Goal: Information Seeking & Learning: Learn about a topic

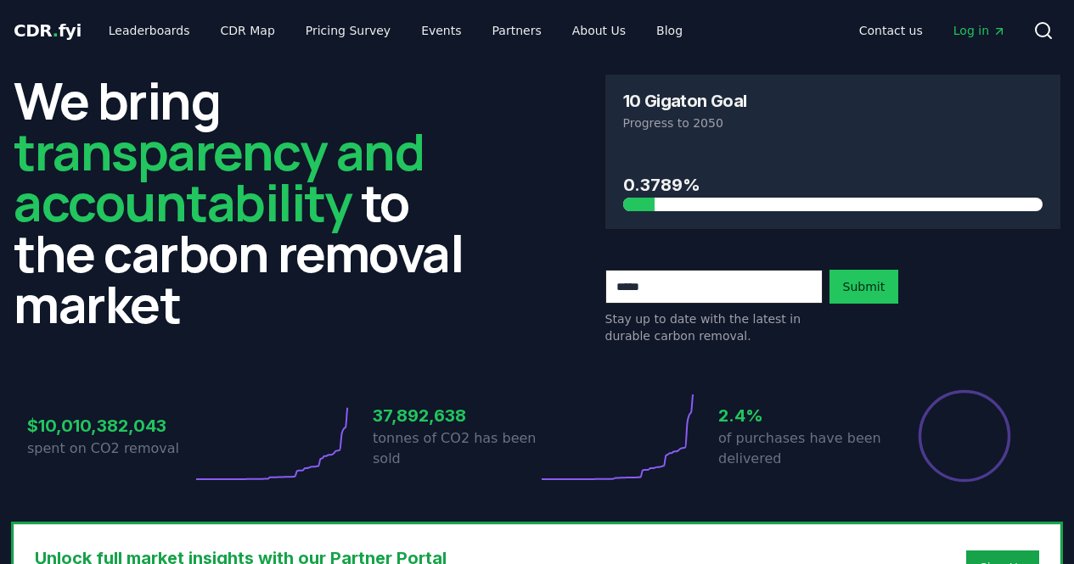
click at [132, 30] on link "Leaderboards" at bounding box center [149, 30] width 109 height 31
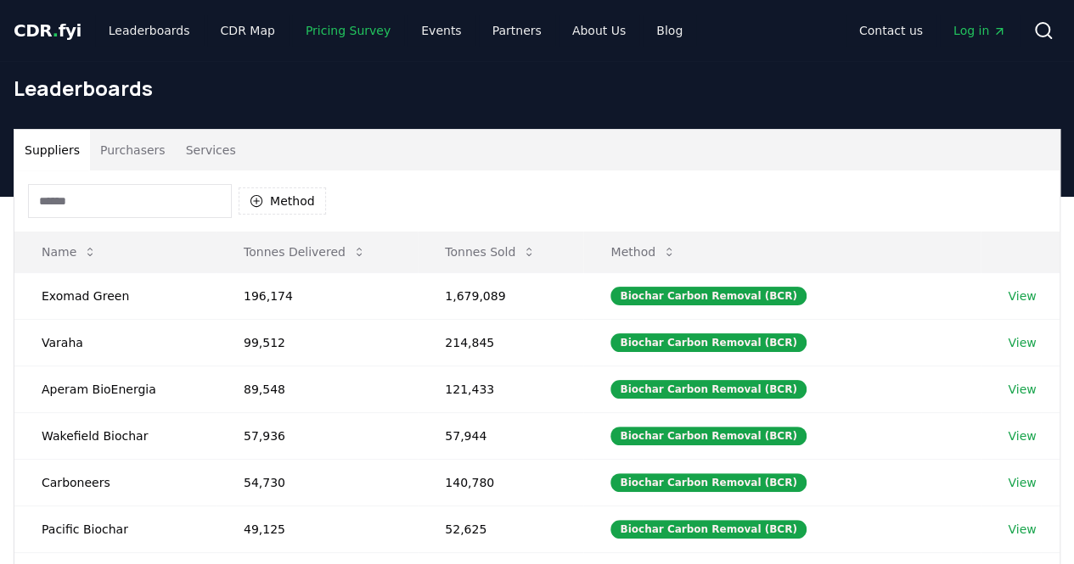
click at [346, 23] on link "Pricing Survey" at bounding box center [348, 30] width 112 height 31
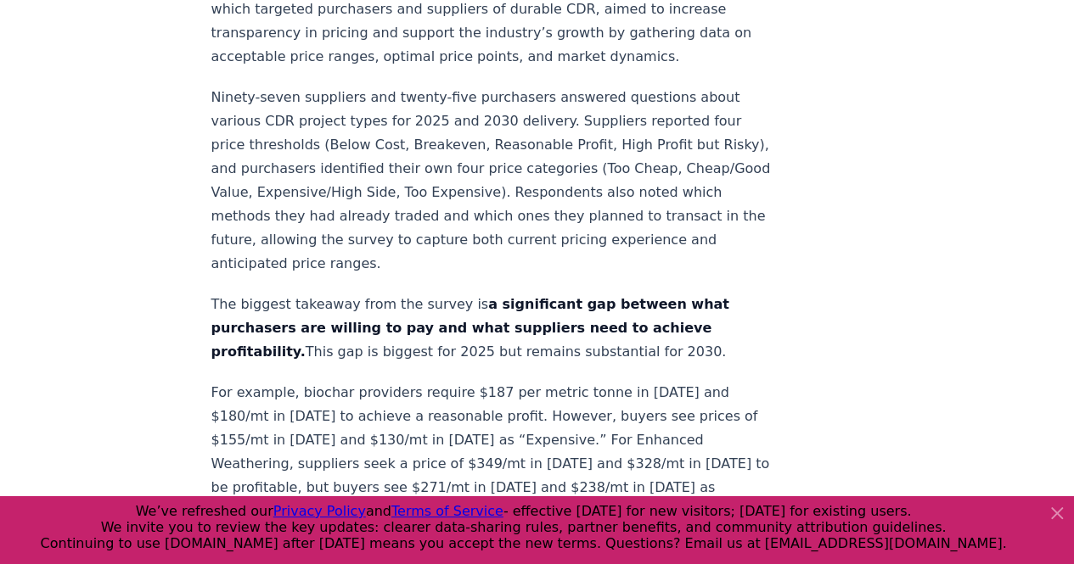
scroll to position [883, 0]
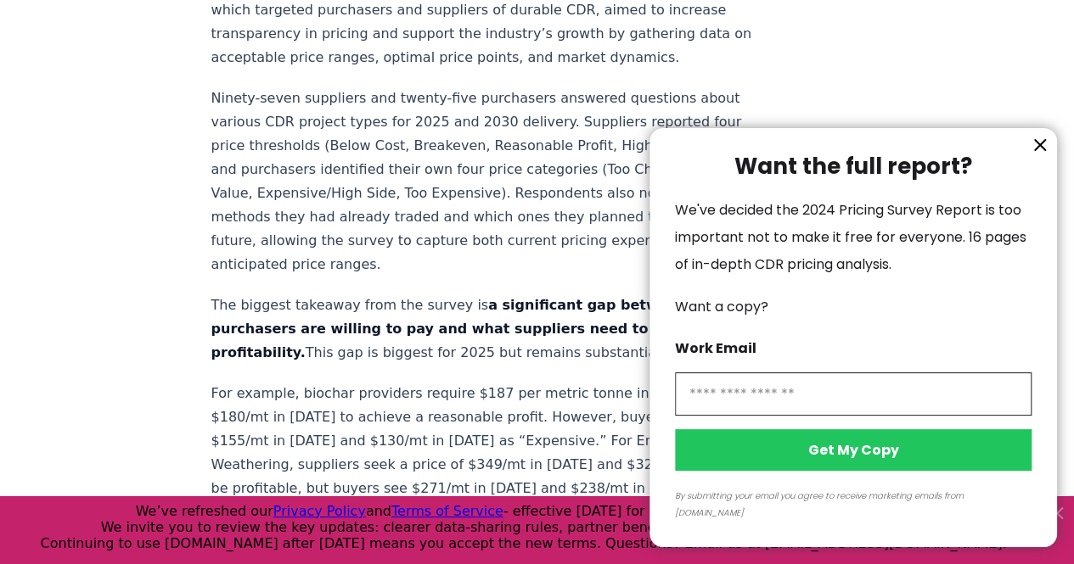
click at [1042, 150] on icon "information" at bounding box center [1039, 145] width 10 height 10
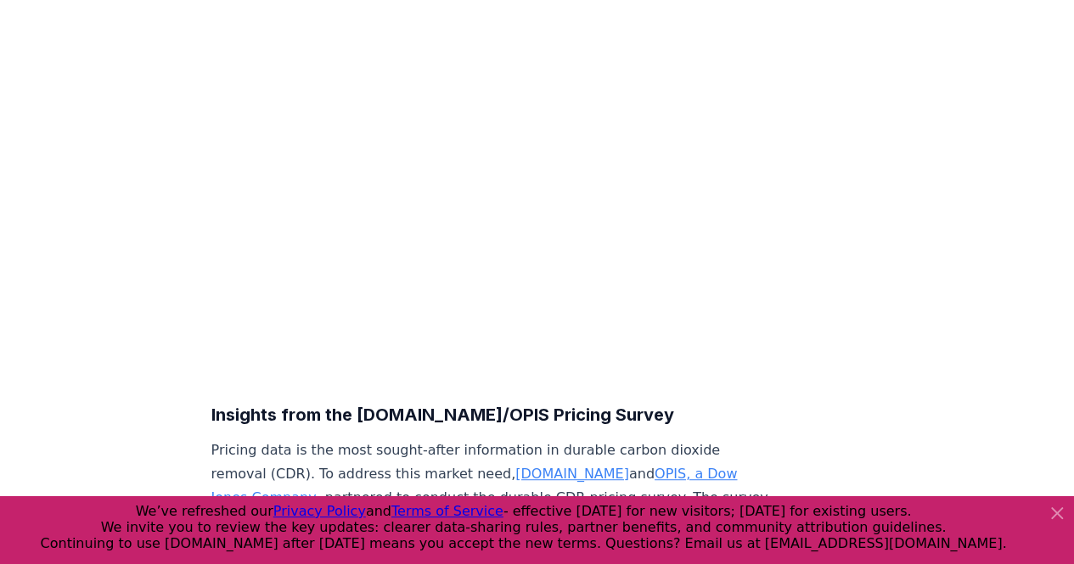
scroll to position [0, 0]
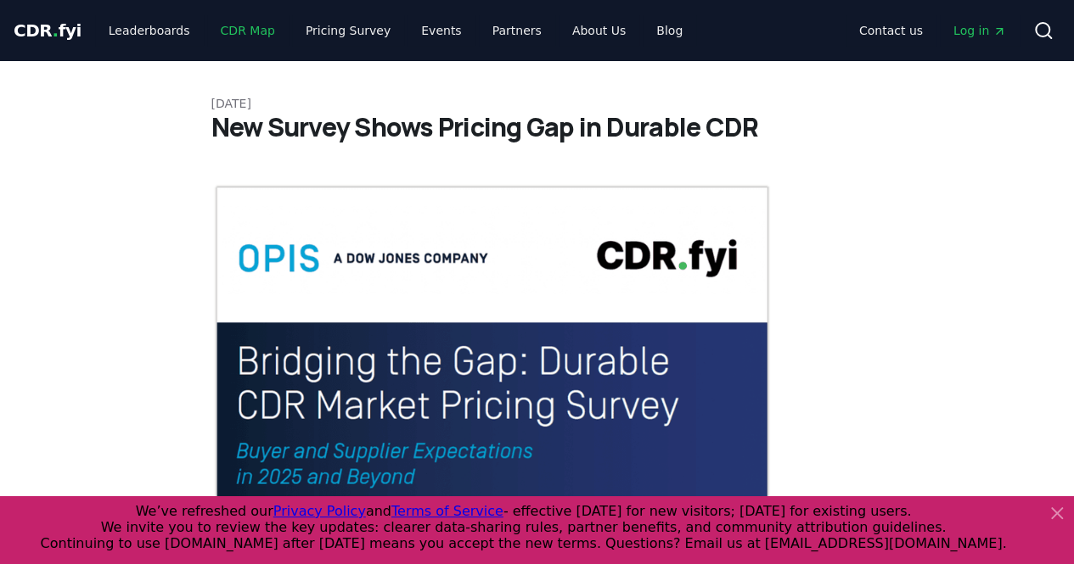
click at [241, 28] on link "CDR Map" at bounding box center [247, 30] width 81 height 31
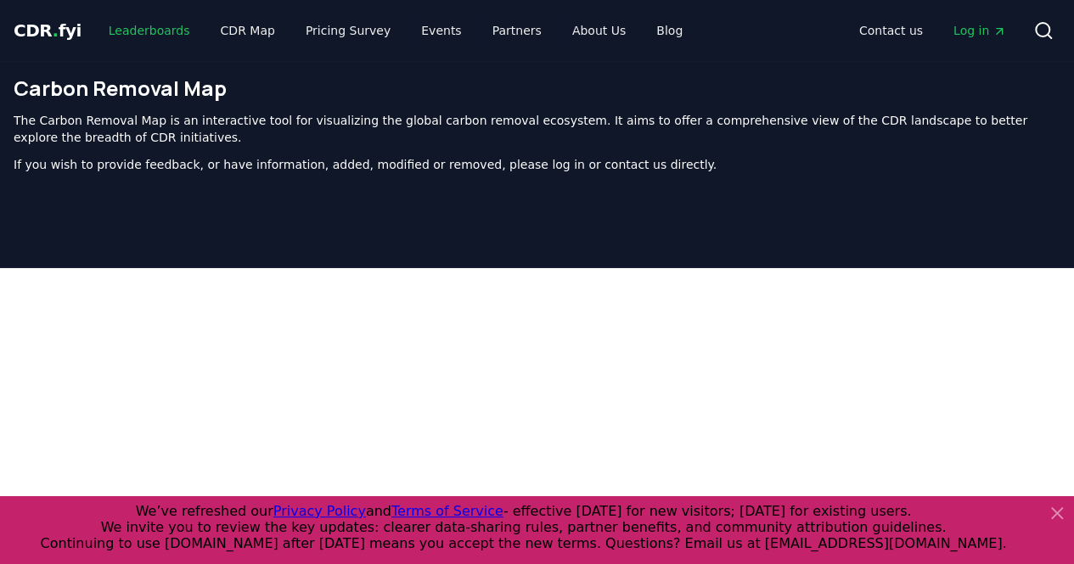
click at [143, 33] on link "Leaderboards" at bounding box center [149, 30] width 109 height 31
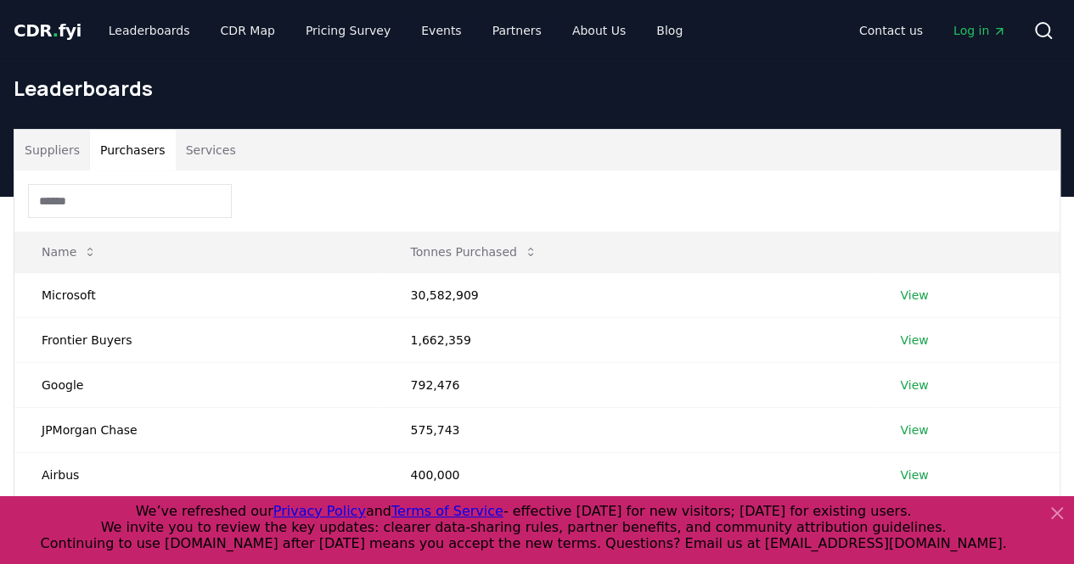
click at [142, 144] on button "Purchasers" at bounding box center [133, 150] width 86 height 41
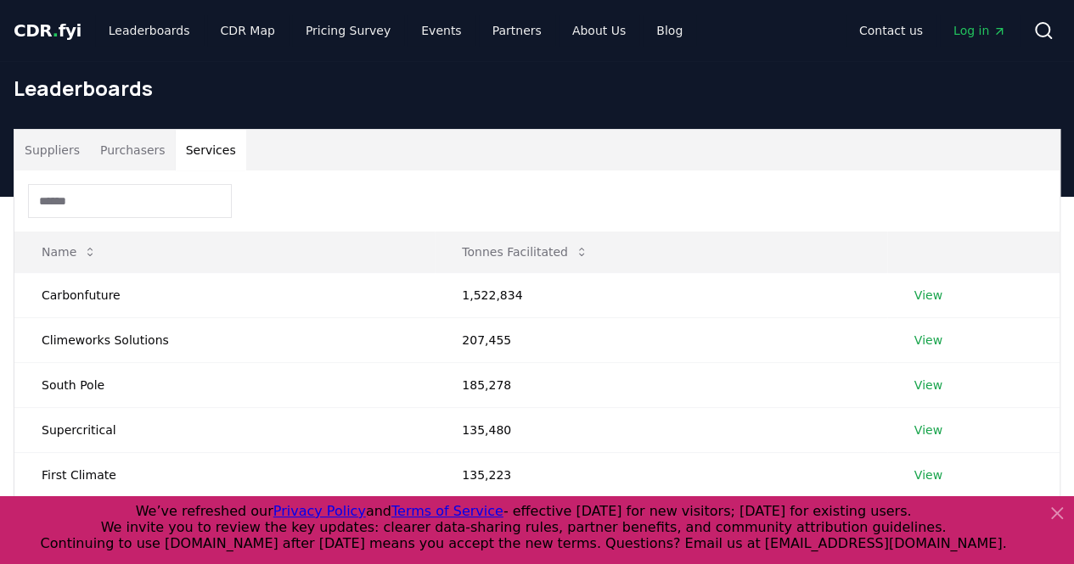
click at [197, 152] on button "Services" at bounding box center [211, 150] width 70 height 41
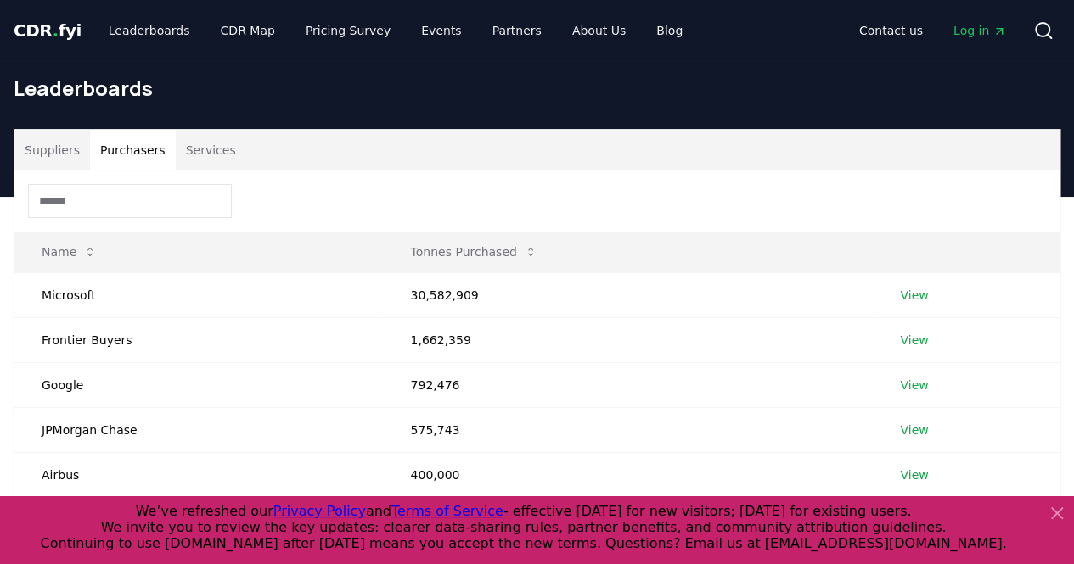
click at [110, 153] on button "Purchasers" at bounding box center [133, 150] width 86 height 41
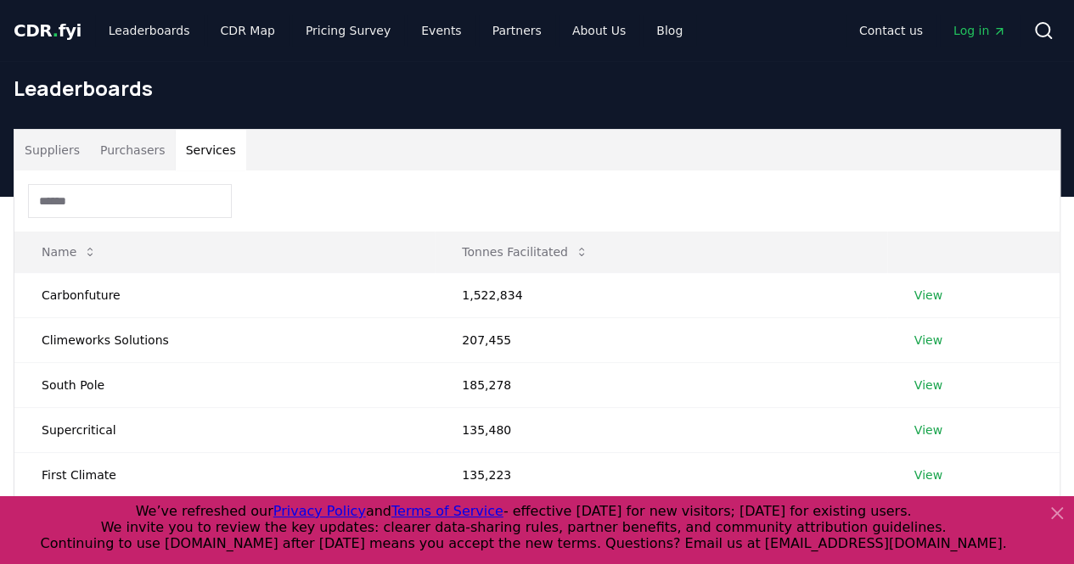
click at [185, 156] on button "Services" at bounding box center [211, 150] width 70 height 41
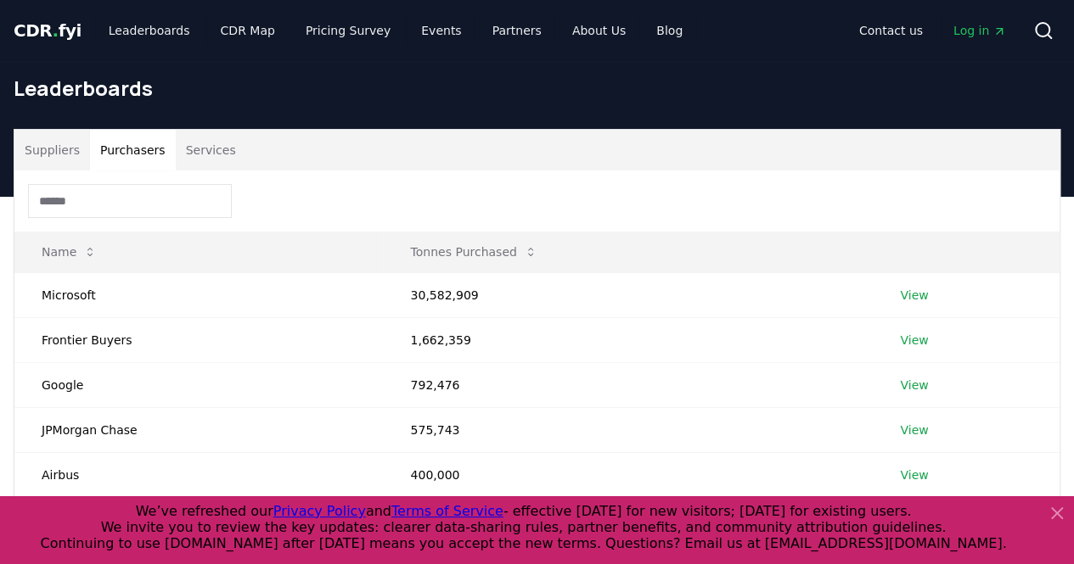
click at [140, 150] on button "Purchasers" at bounding box center [133, 150] width 86 height 41
click at [917, 293] on link "View" at bounding box center [914, 295] width 28 height 17
click at [917, 335] on link "View" at bounding box center [914, 340] width 28 height 17
click at [922, 382] on link "View" at bounding box center [914, 385] width 28 height 17
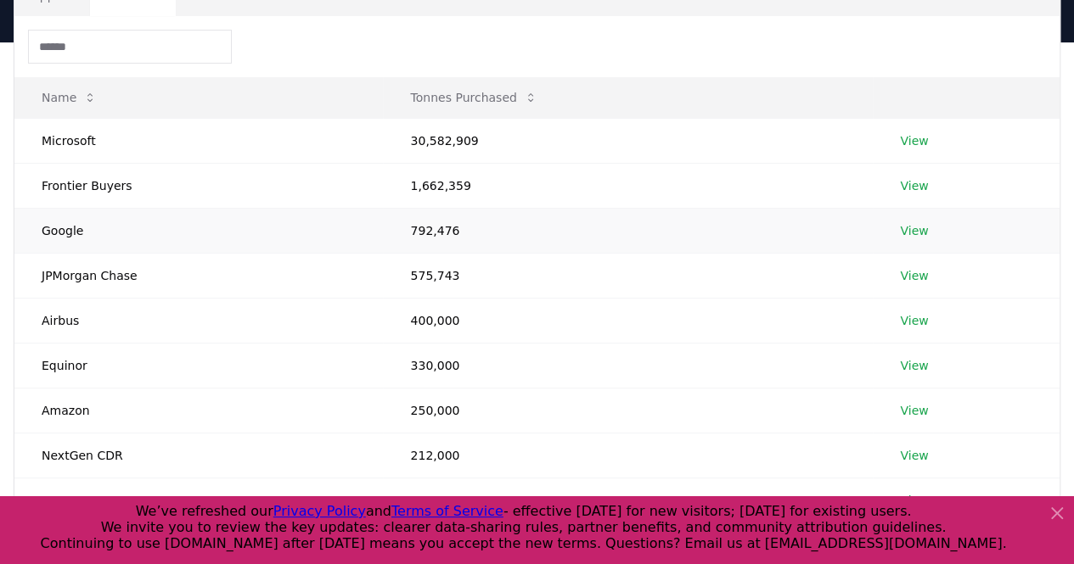
scroll to position [199, 0]
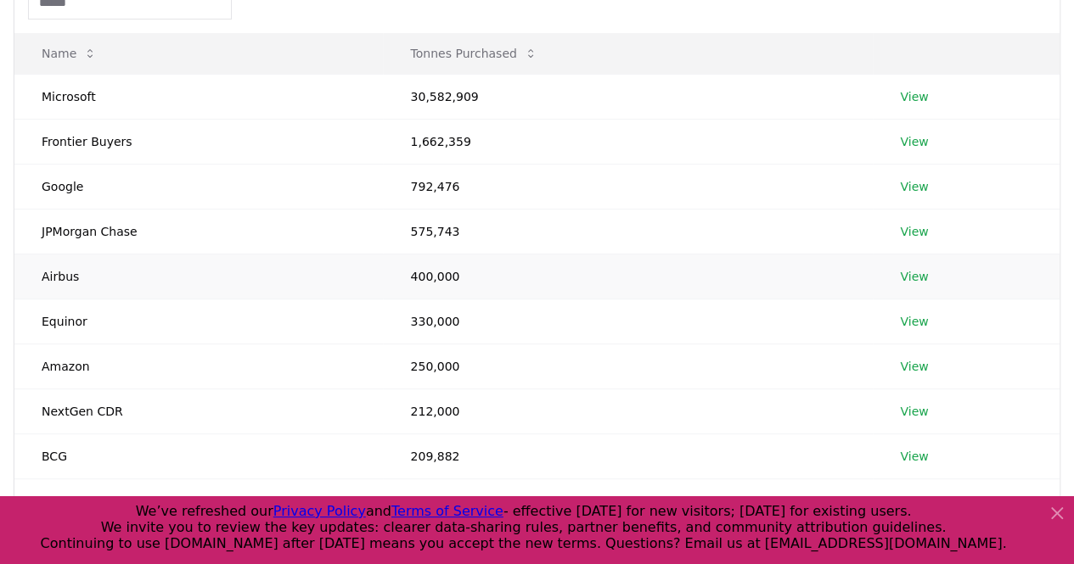
click at [910, 276] on link "View" at bounding box center [914, 276] width 28 height 17
click at [906, 316] on link "View" at bounding box center [914, 321] width 28 height 17
click at [911, 370] on link "View" at bounding box center [914, 366] width 28 height 17
click at [912, 410] on link "View" at bounding box center [914, 411] width 28 height 17
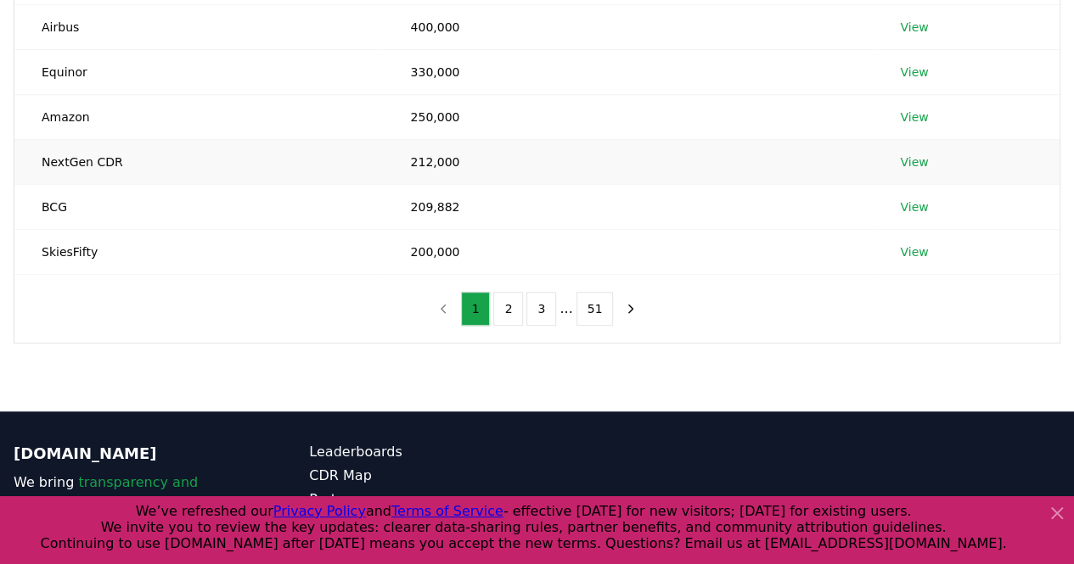
scroll to position [451, 0]
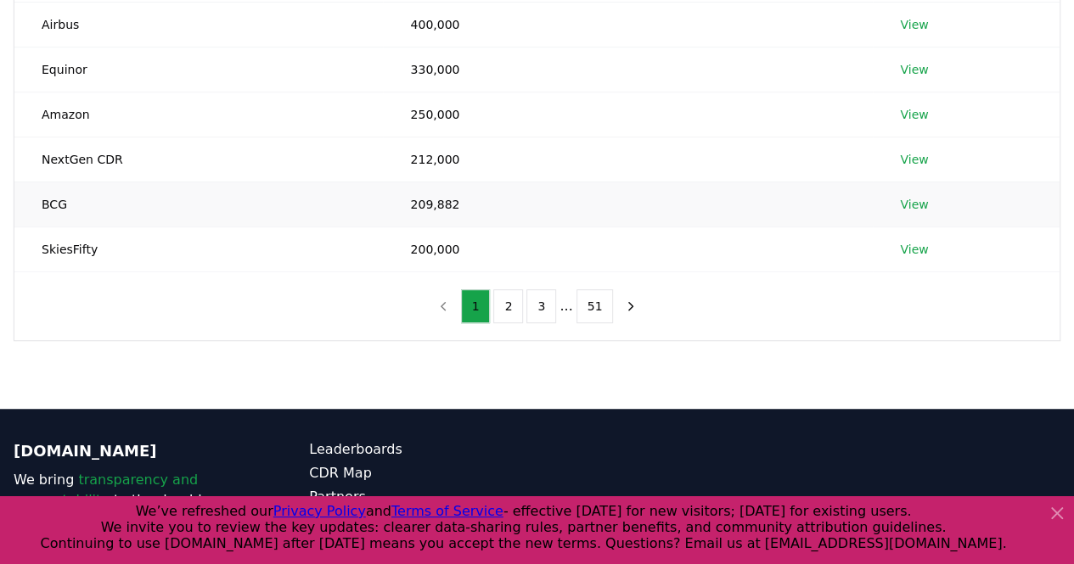
click at [913, 201] on link "View" at bounding box center [914, 204] width 28 height 17
click at [915, 253] on link "View" at bounding box center [914, 249] width 28 height 17
click at [517, 301] on button "2" at bounding box center [508, 306] width 30 height 34
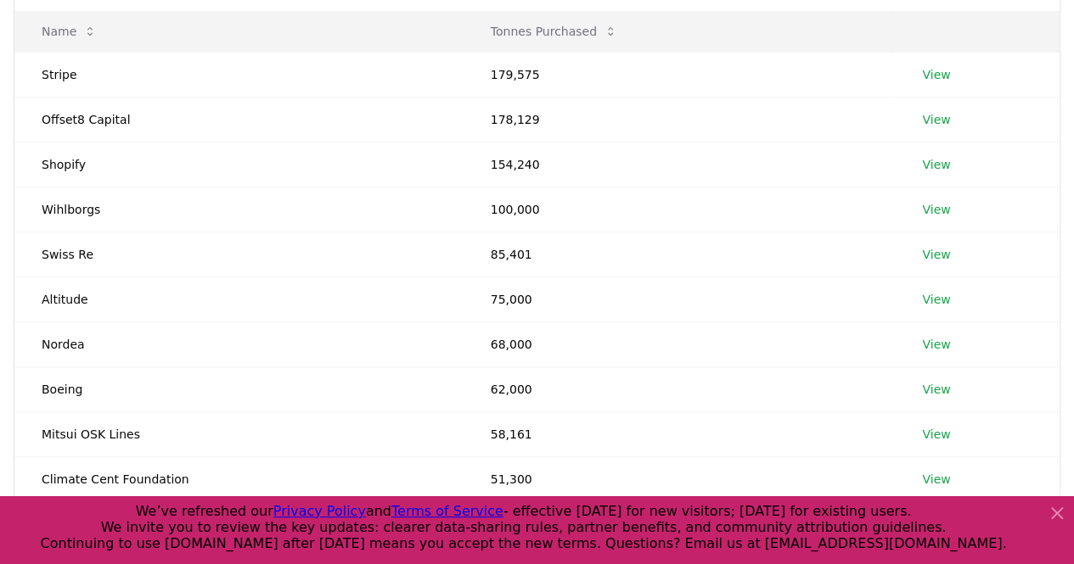
scroll to position [225, 0]
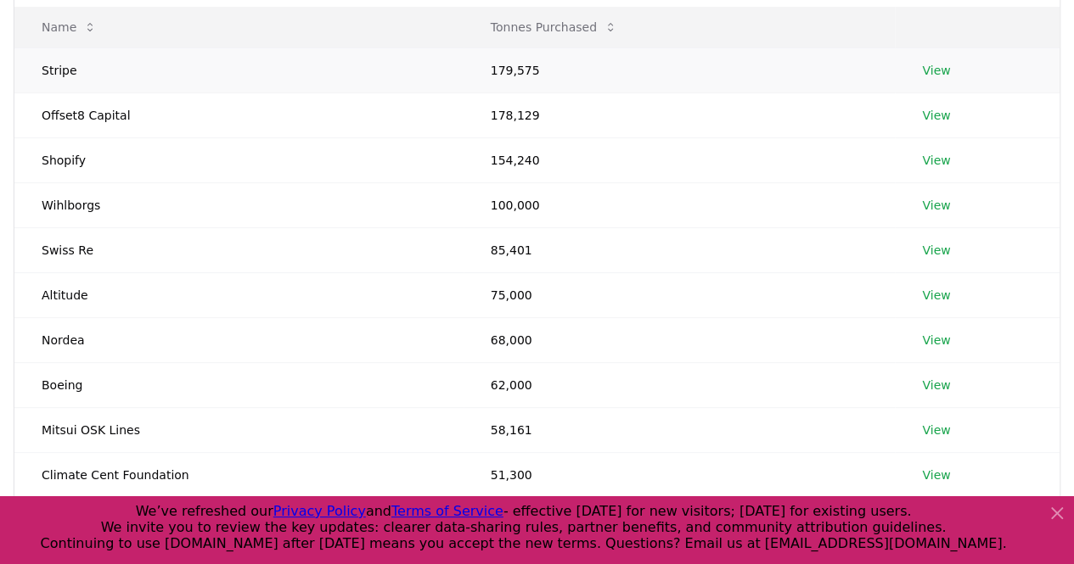
click at [932, 68] on link "View" at bounding box center [936, 70] width 28 height 17
click at [937, 384] on link "View" at bounding box center [936, 385] width 28 height 17
click at [936, 425] on link "View" at bounding box center [936, 430] width 28 height 17
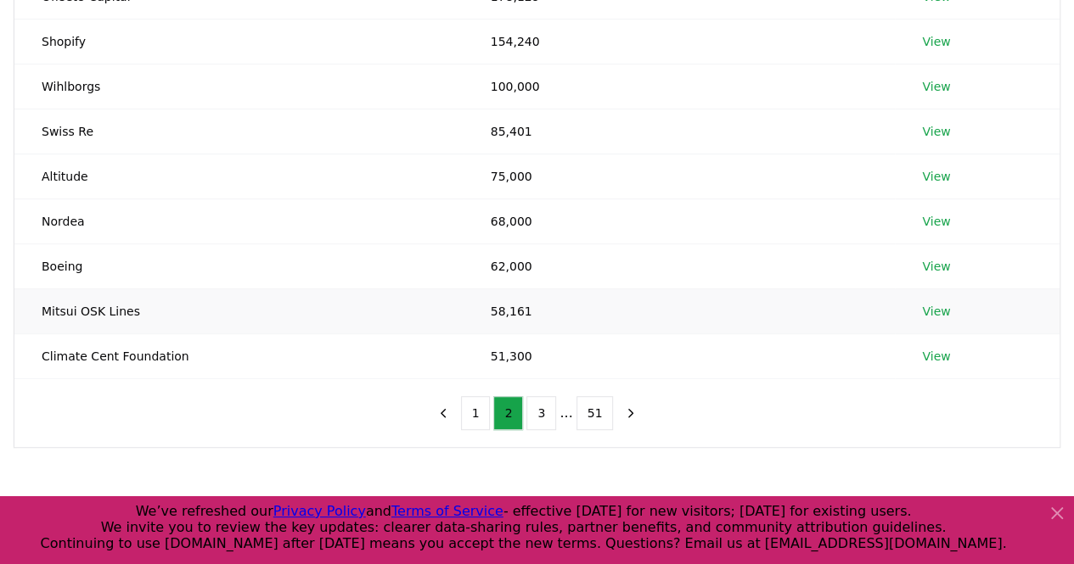
scroll to position [346, 0]
click at [538, 404] on button "3" at bounding box center [541, 411] width 30 height 34
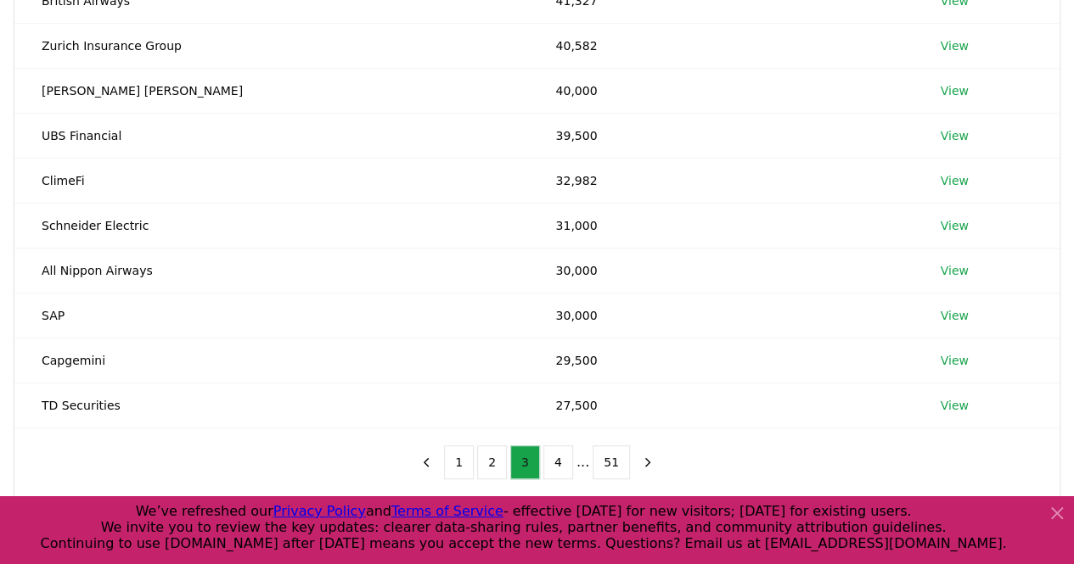
scroll to position [271, 0]
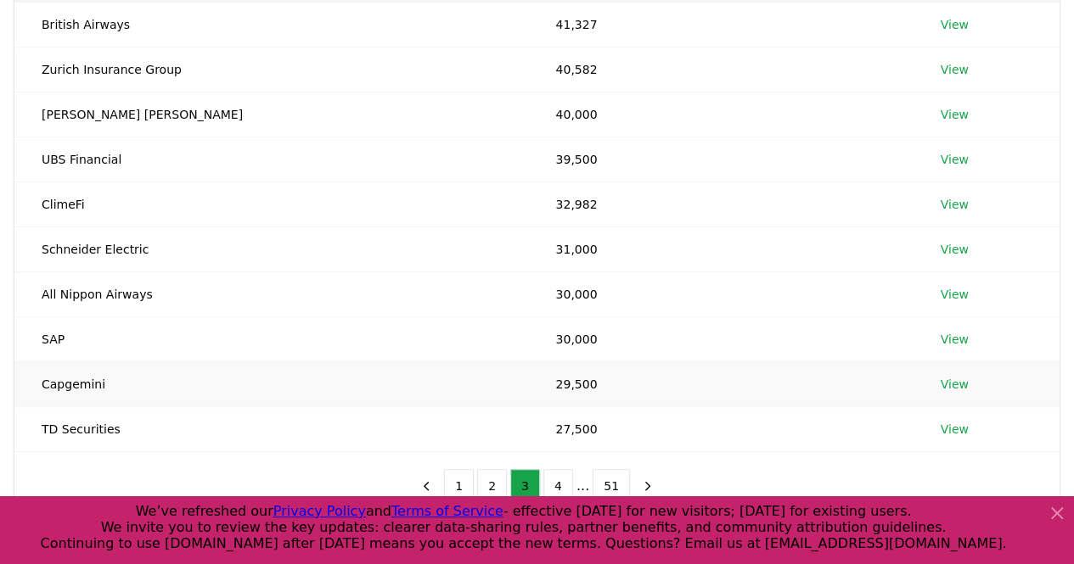
click at [939, 379] on link "View" at bounding box center [953, 384] width 28 height 17
click at [939, 337] on link "View" at bounding box center [953, 339] width 28 height 17
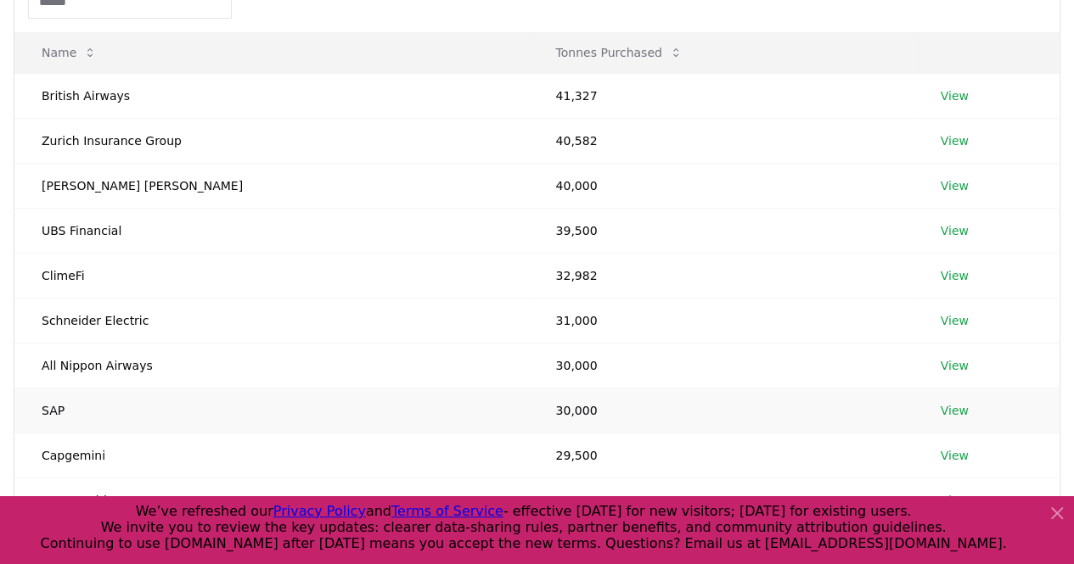
scroll to position [199, 0]
click at [939, 362] on link "View" at bounding box center [953, 366] width 28 height 17
click at [939, 320] on link "View" at bounding box center [953, 321] width 28 height 17
click at [939, 189] on link "View" at bounding box center [953, 186] width 28 height 17
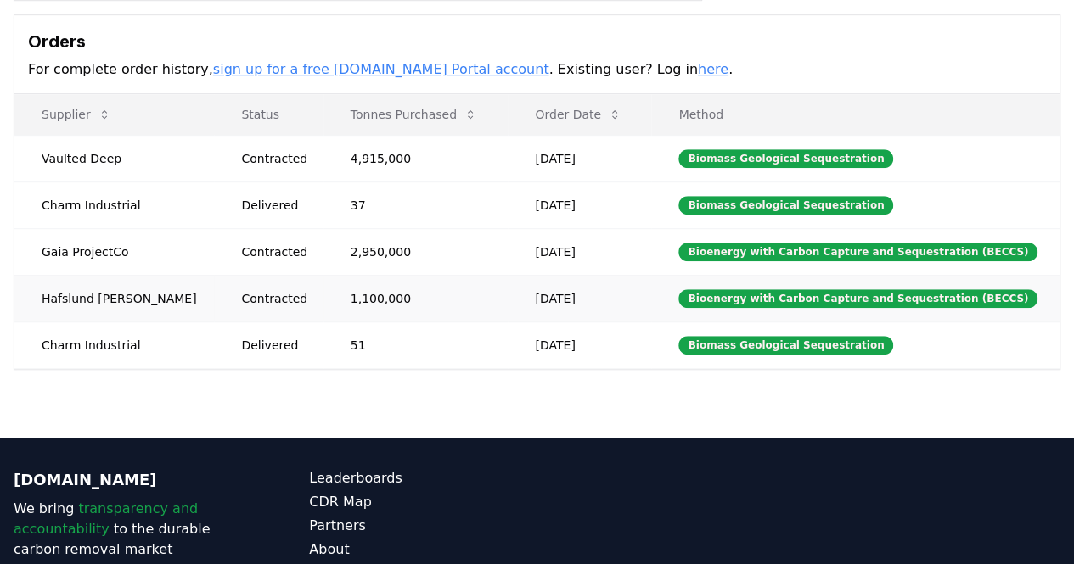
scroll to position [485, 0]
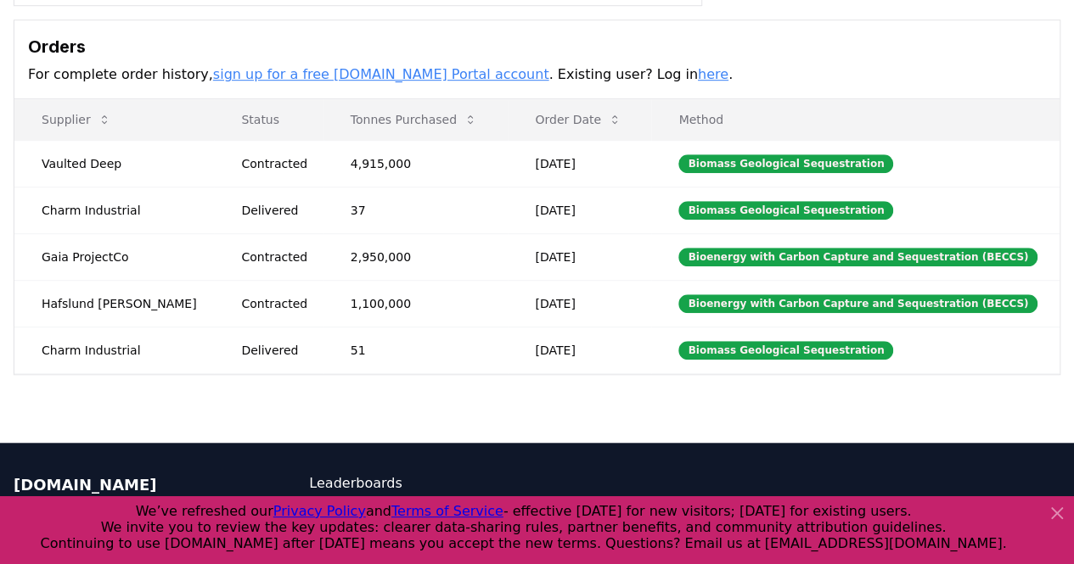
click at [698, 71] on link "here" at bounding box center [713, 74] width 31 height 16
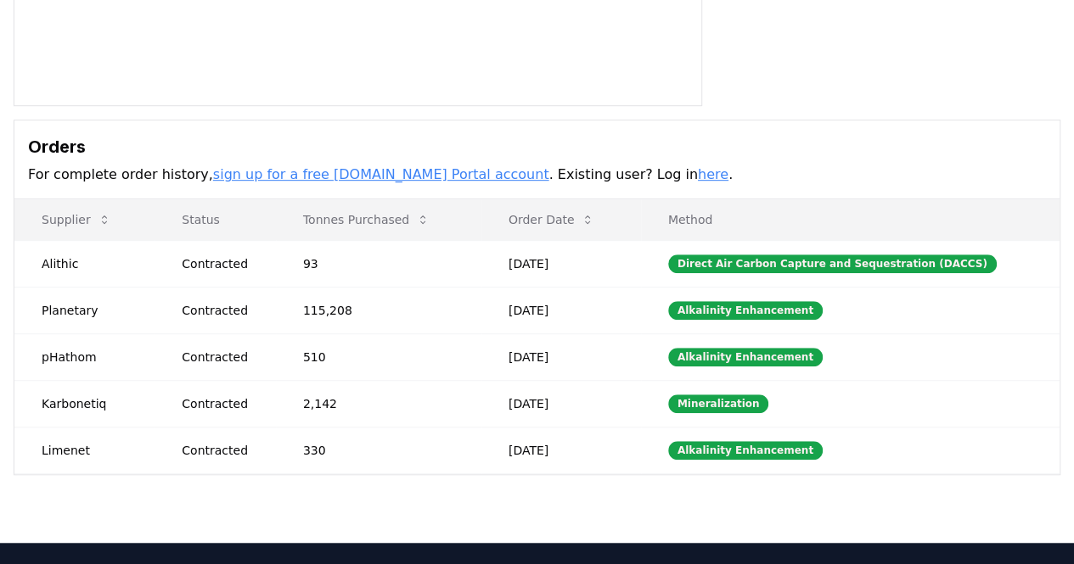
scroll to position [446, 0]
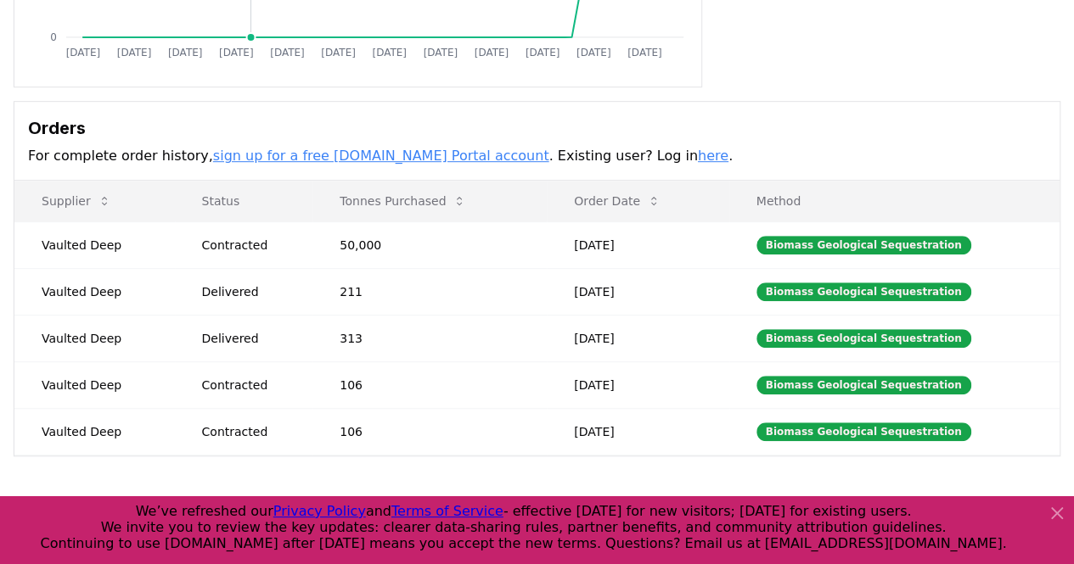
scroll to position [404, 0]
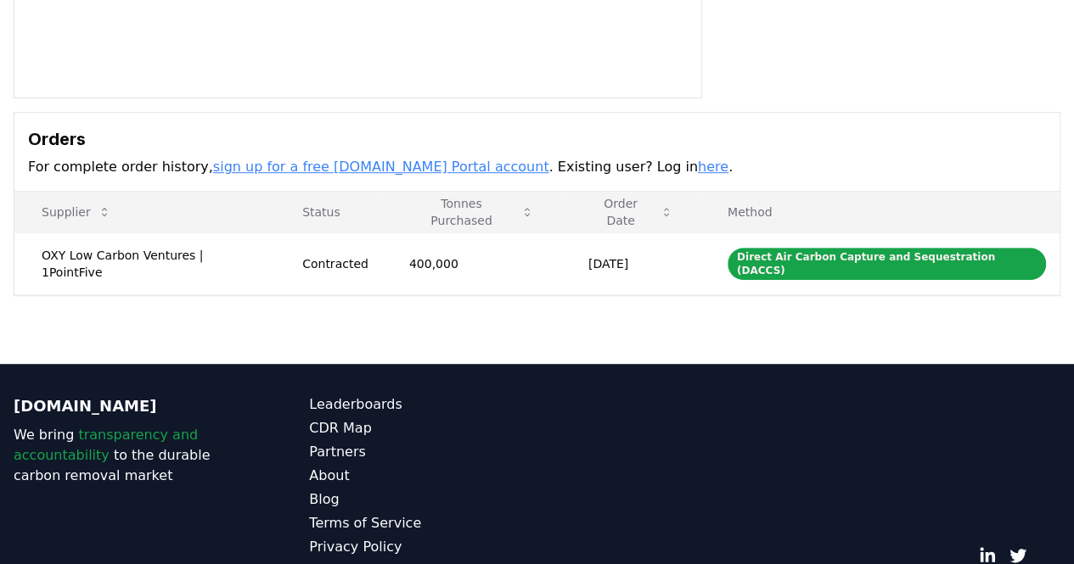
scroll to position [390, 0]
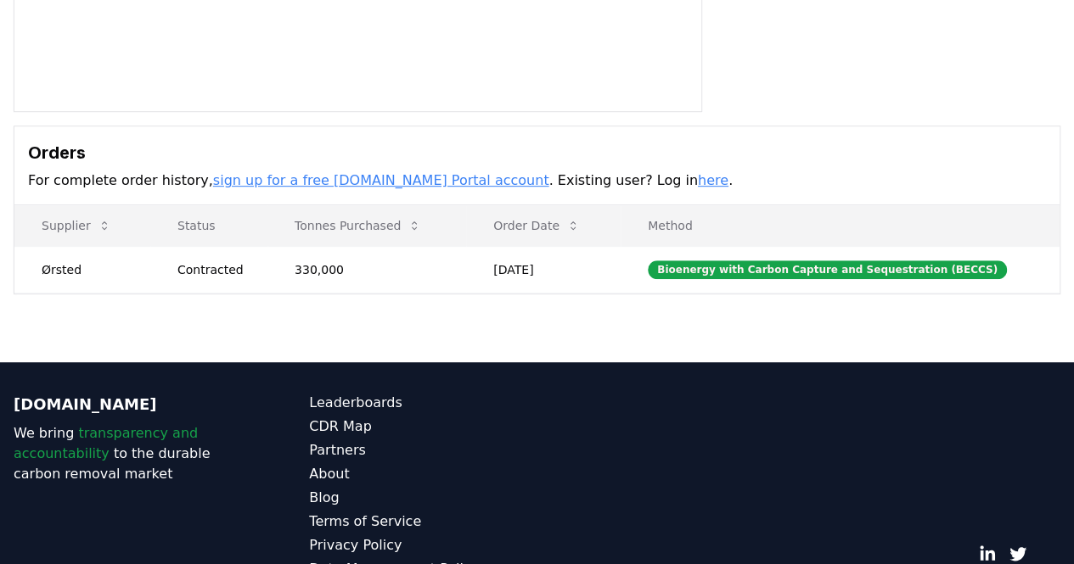
scroll to position [377, 0]
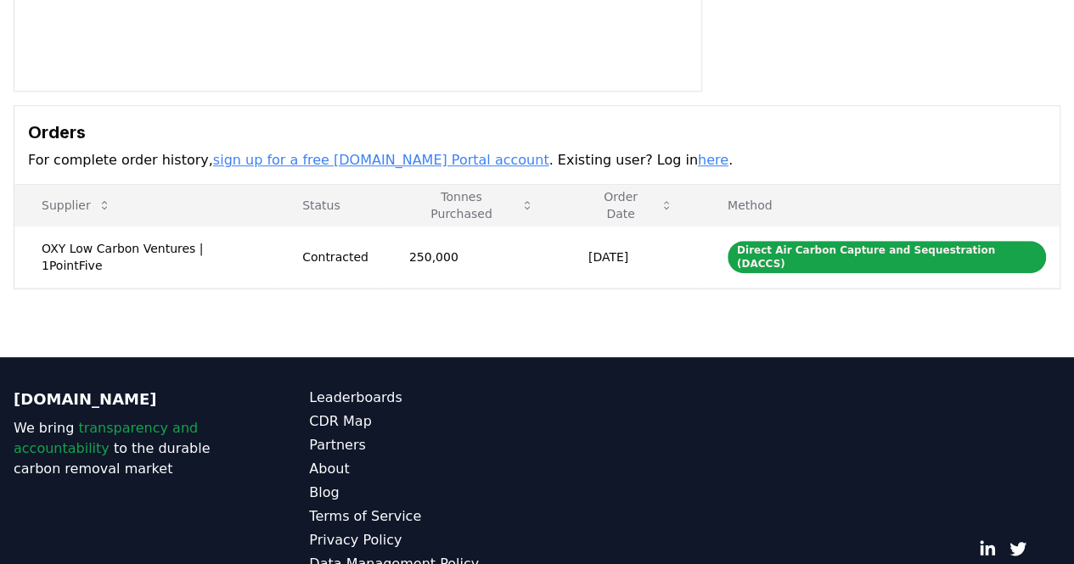
scroll to position [445, 0]
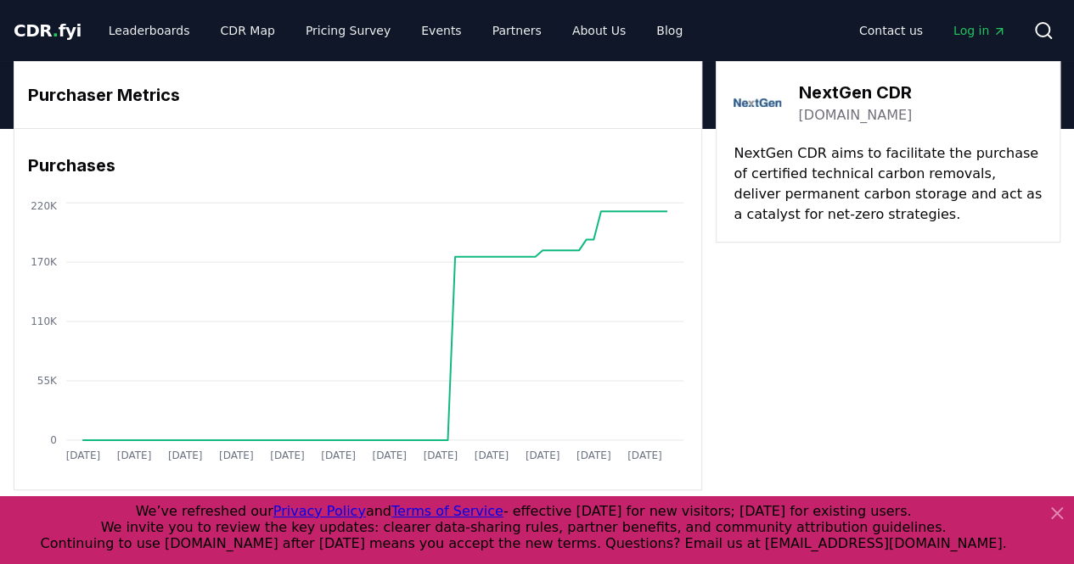
click at [866, 111] on link "nextgencdr.com" at bounding box center [855, 115] width 114 height 20
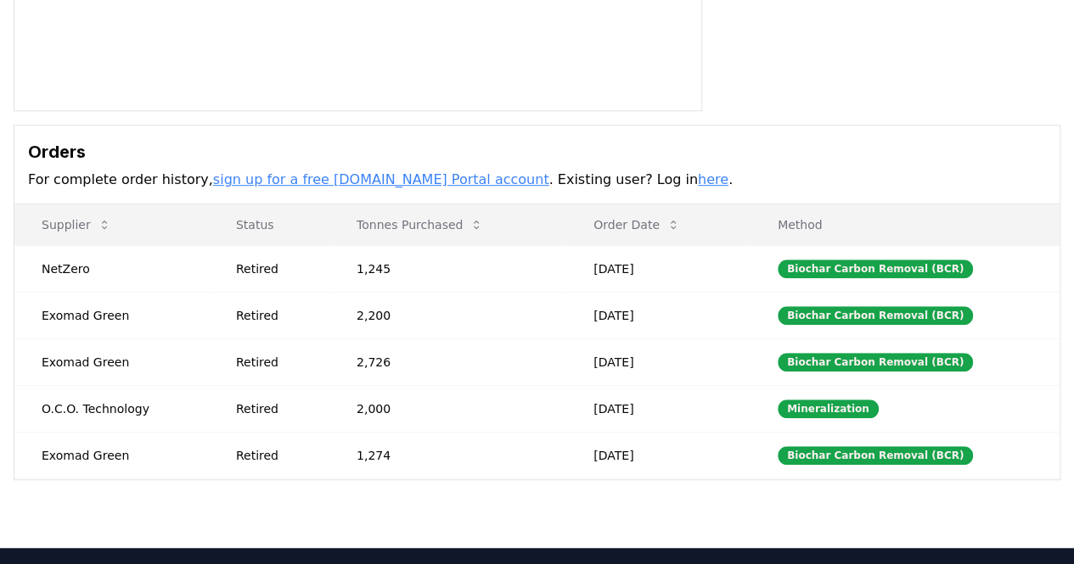
scroll to position [459, 0]
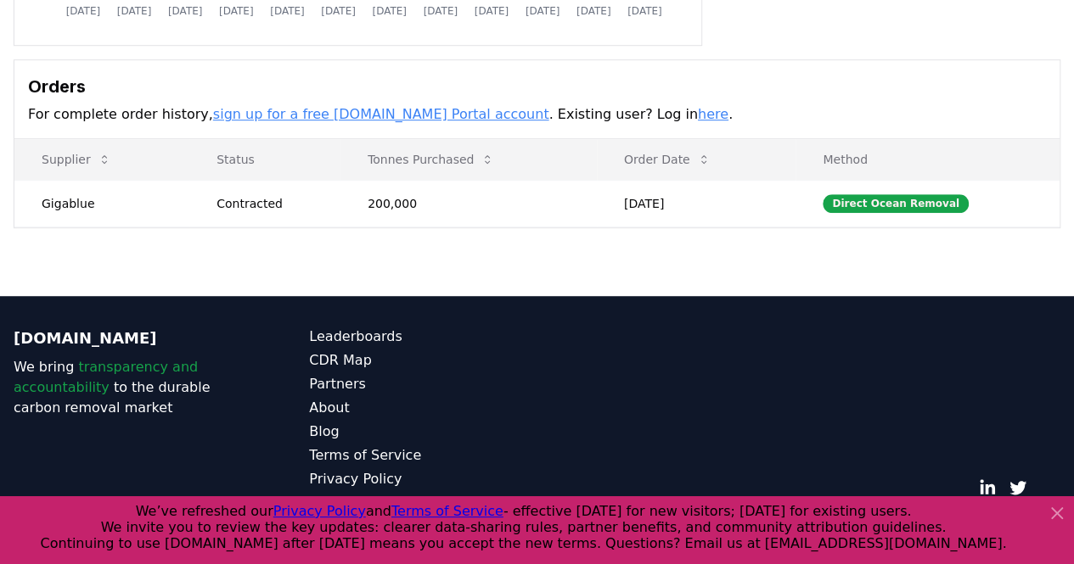
scroll to position [445, 0]
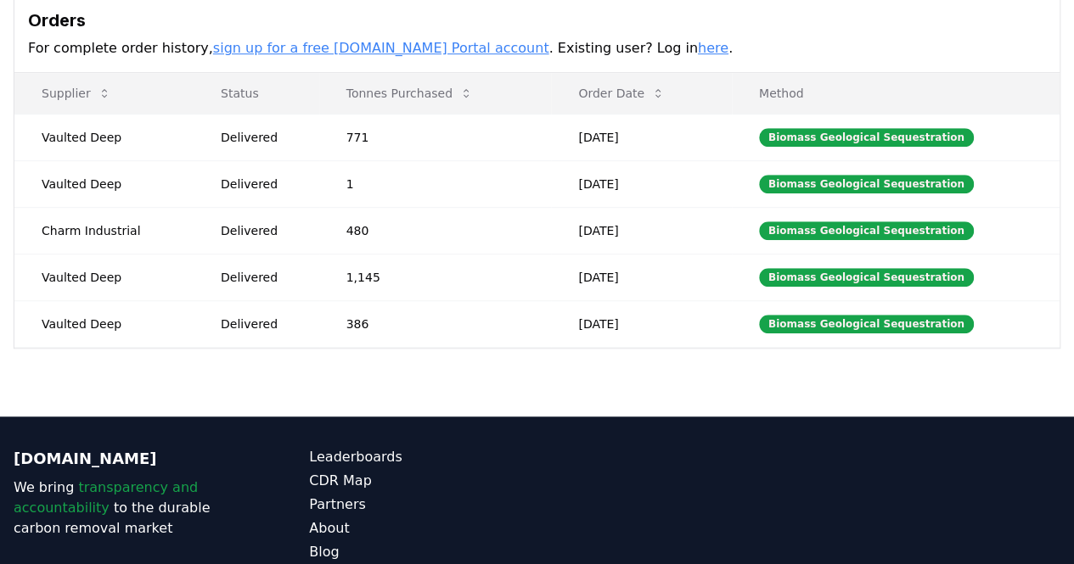
scroll to position [512, 0]
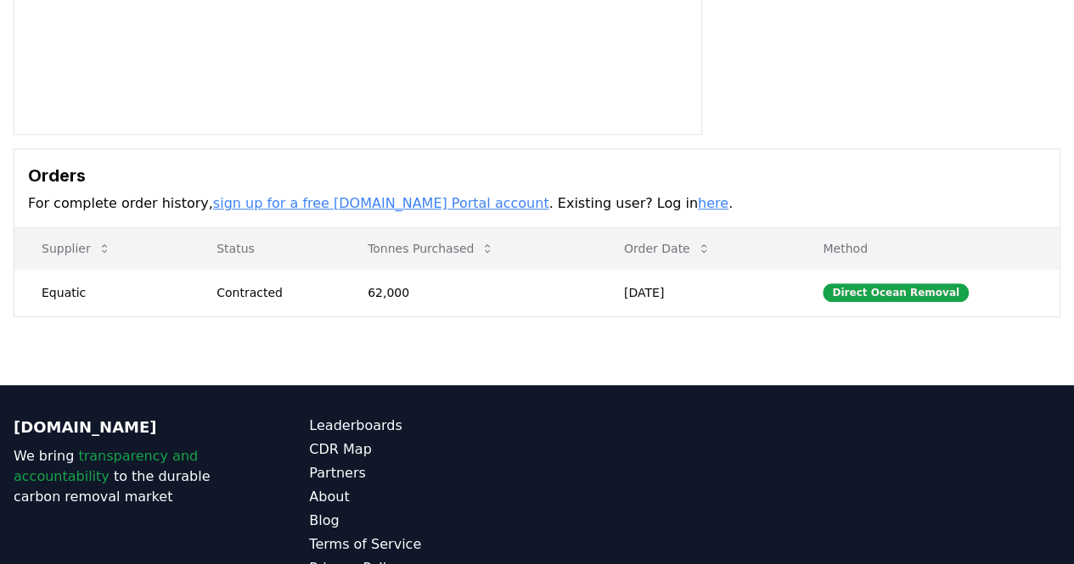
scroll to position [445, 0]
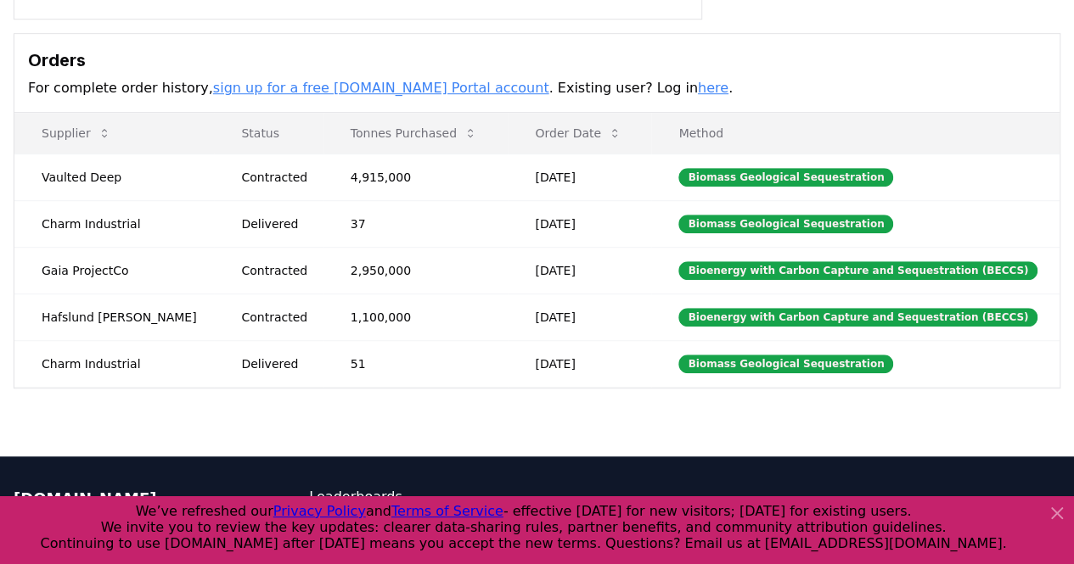
scroll to position [474, 0]
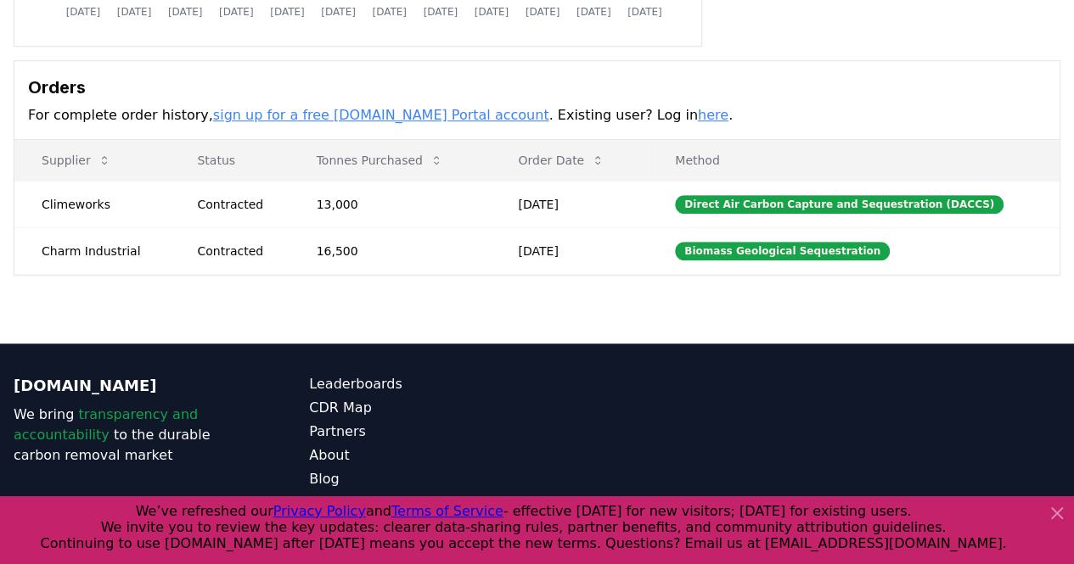
scroll to position [445, 0]
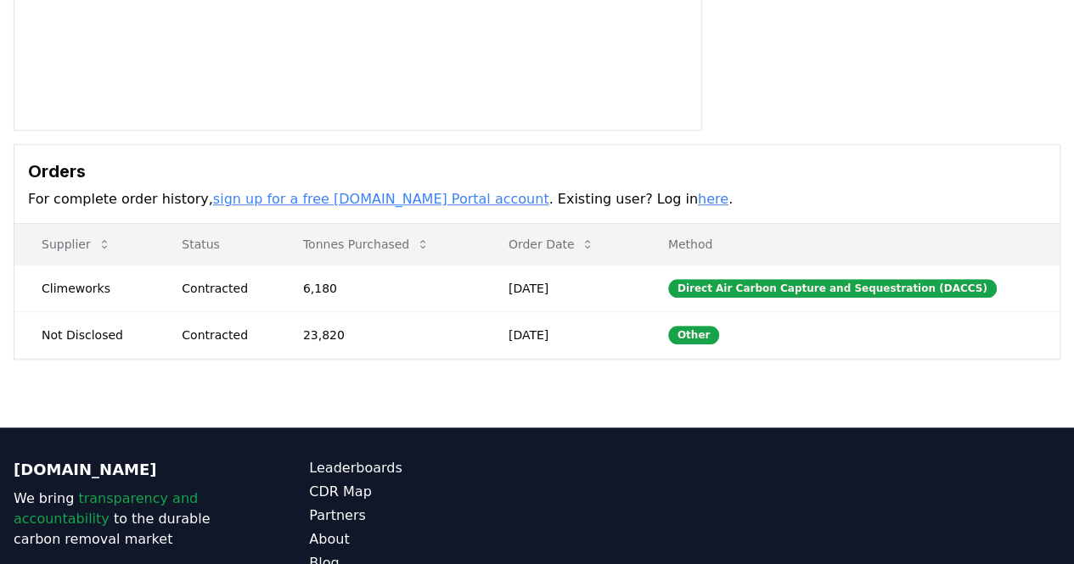
scroll to position [362, 0]
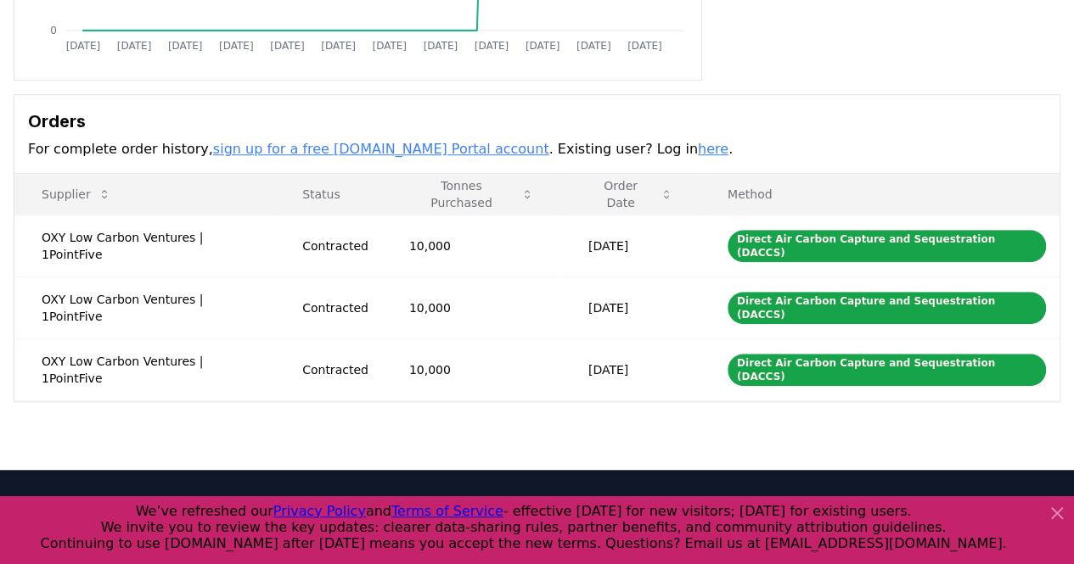
scroll to position [536, 0]
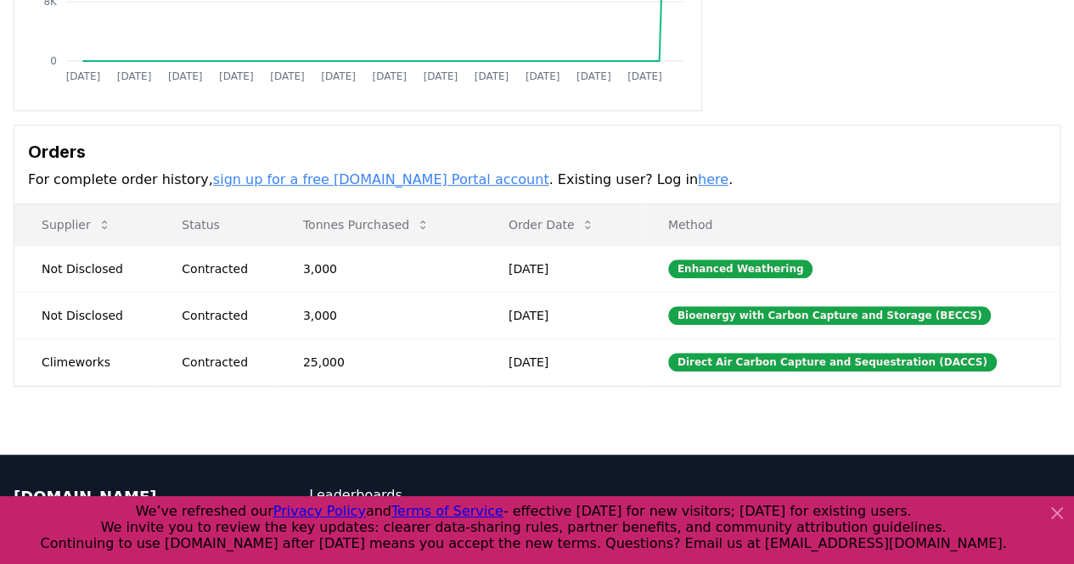
scroll to position [395, 0]
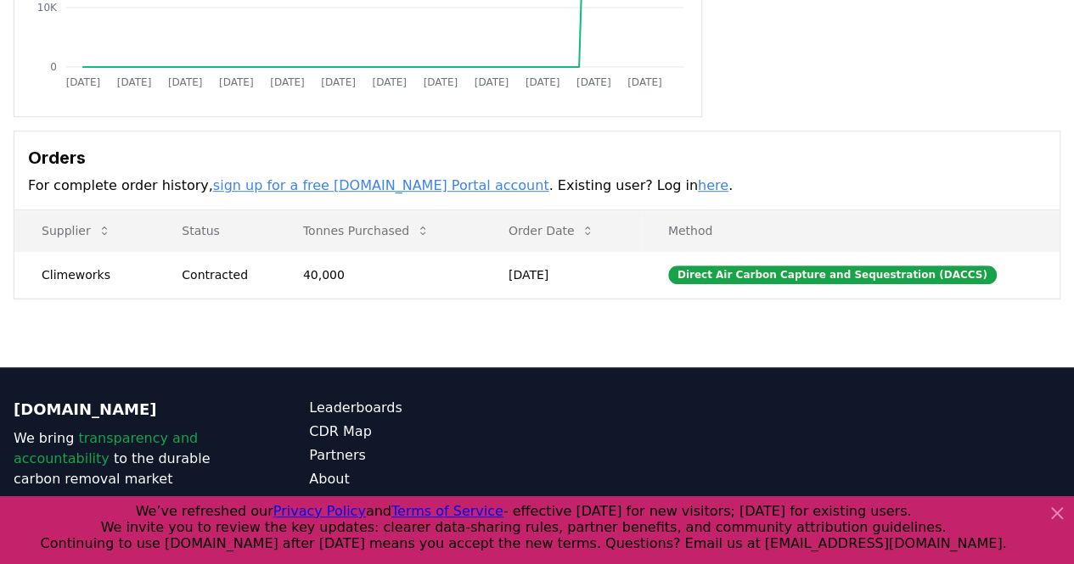
scroll to position [423, 0]
